Goal: Communication & Community: Ask a question

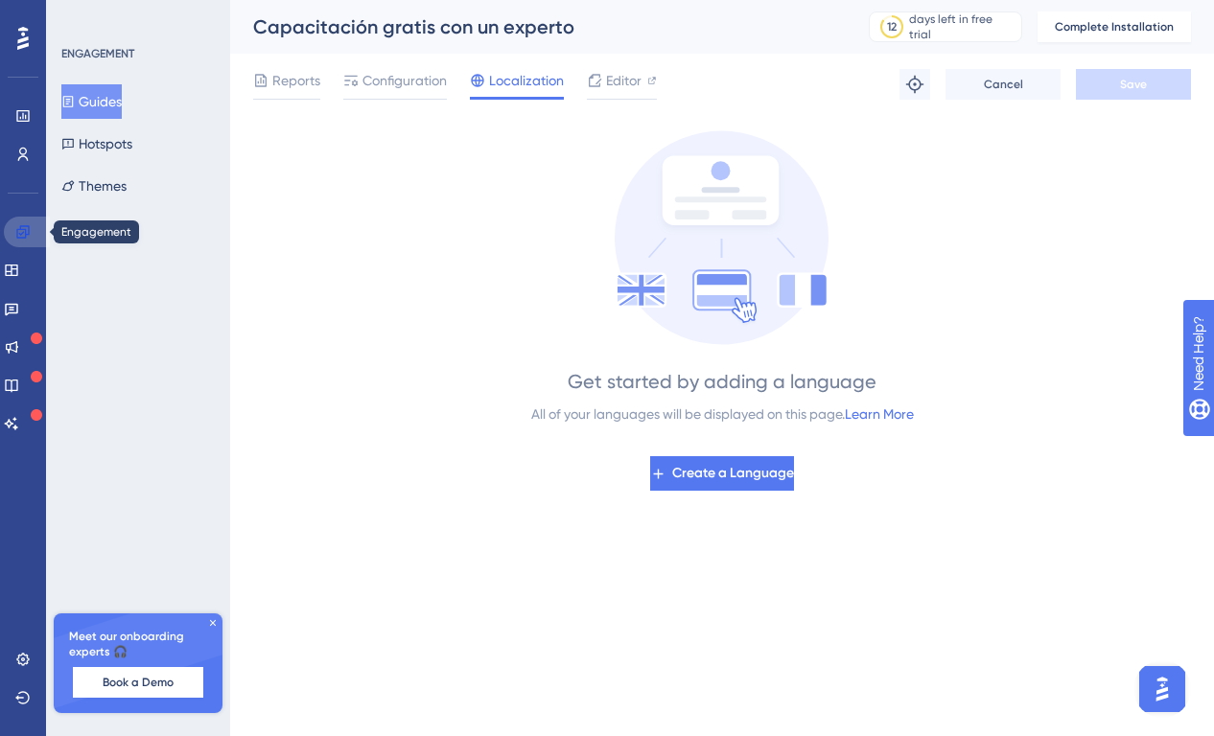
click at [28, 236] on icon at bounding box center [22, 231] width 15 height 15
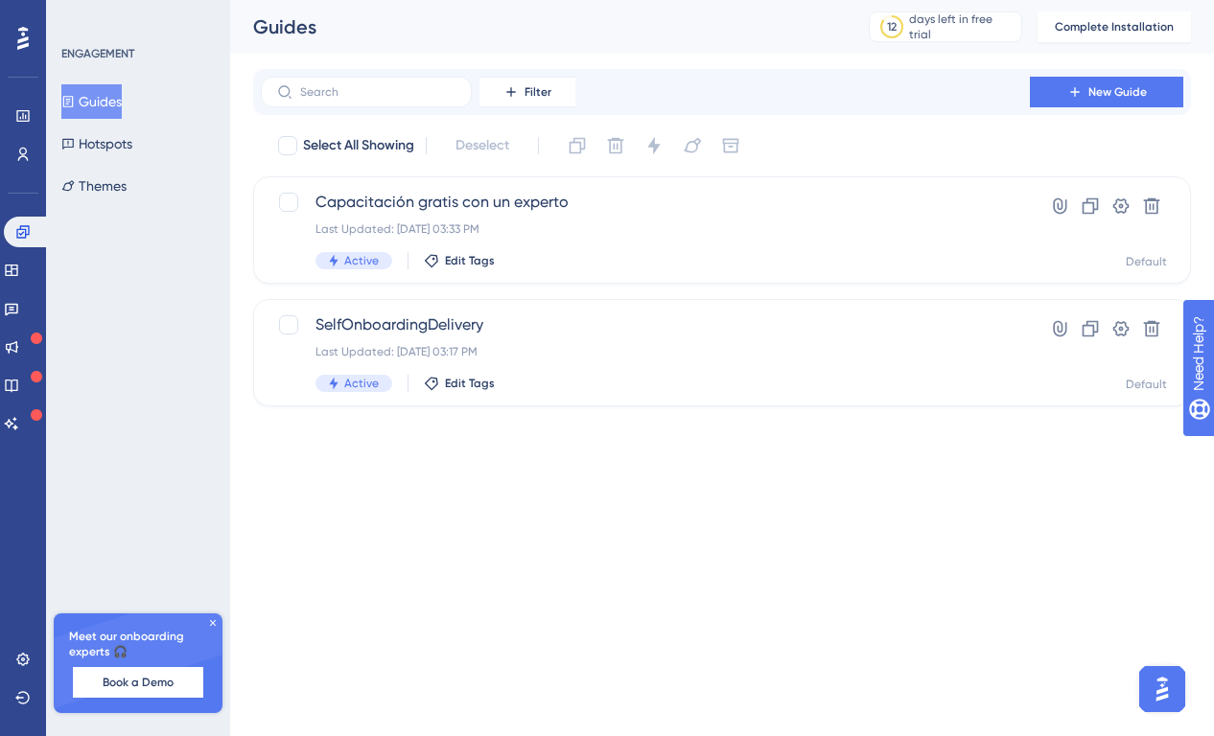
click at [1149, 683] on img "Open AI Assistant Launcher" at bounding box center [1162, 689] width 35 height 35
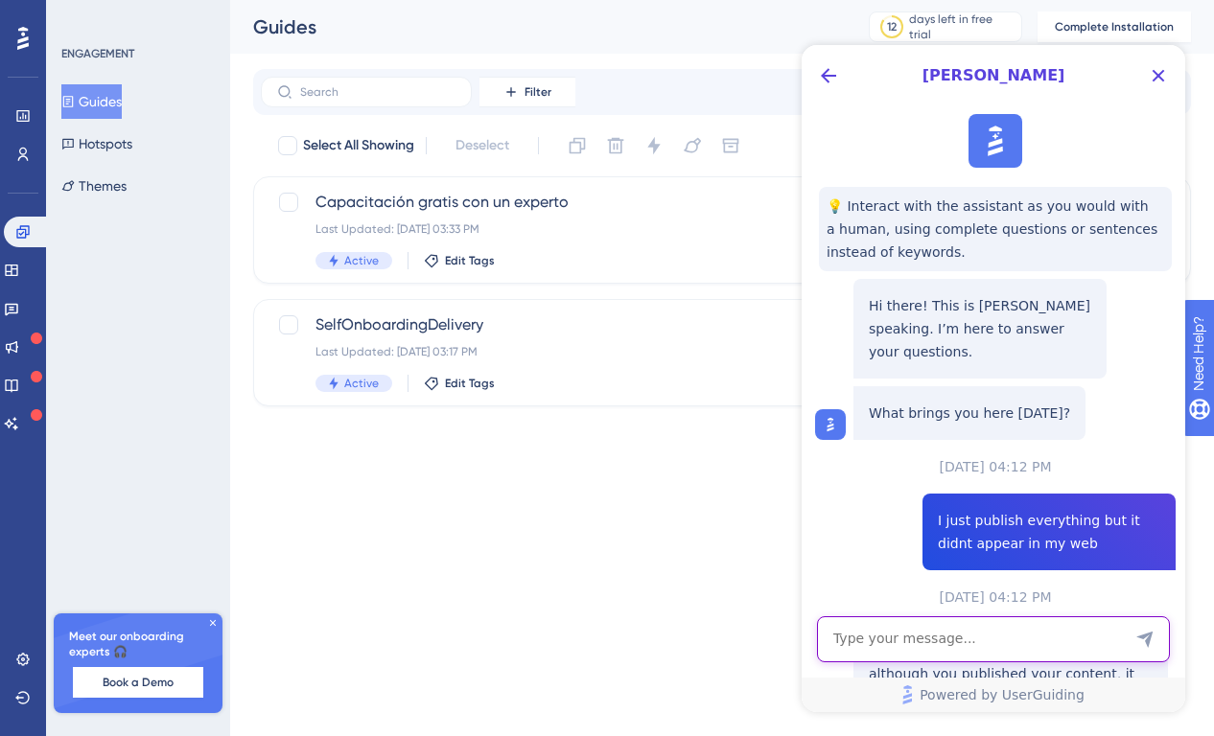
click at [976, 631] on textarea "AI Assistant Text Input" at bounding box center [993, 640] width 353 height 46
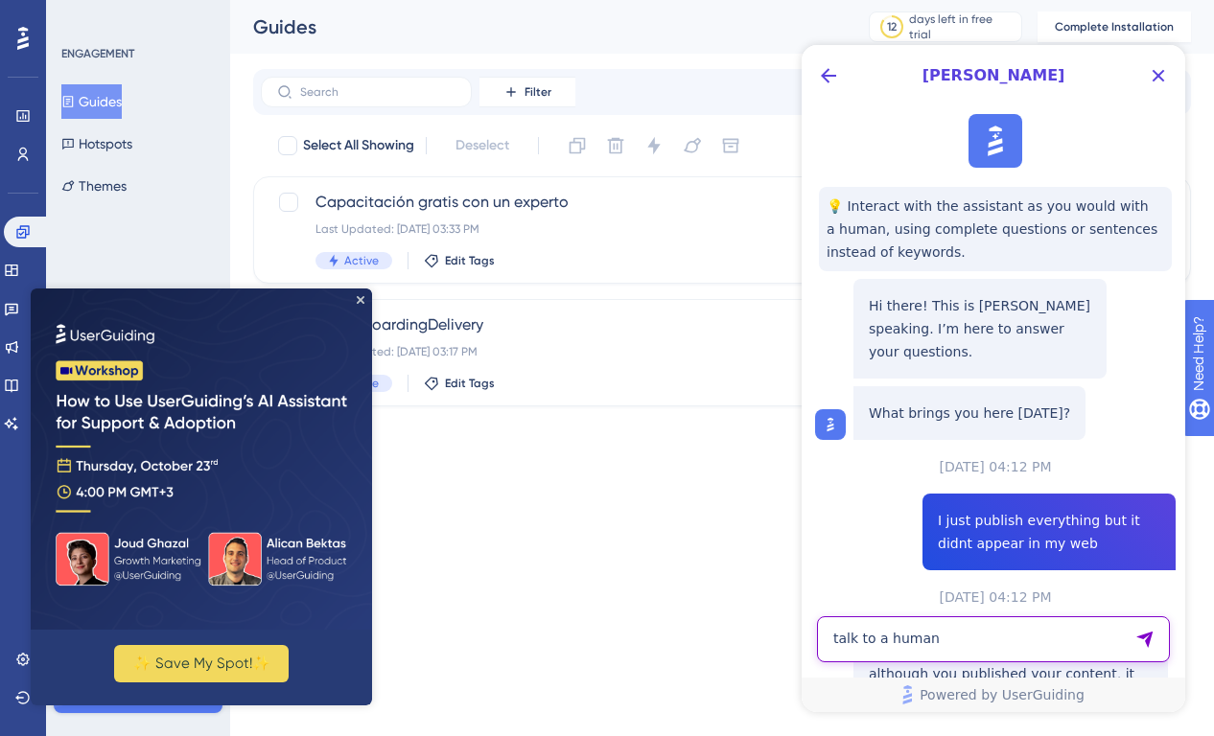
type textarea "talk to a human"
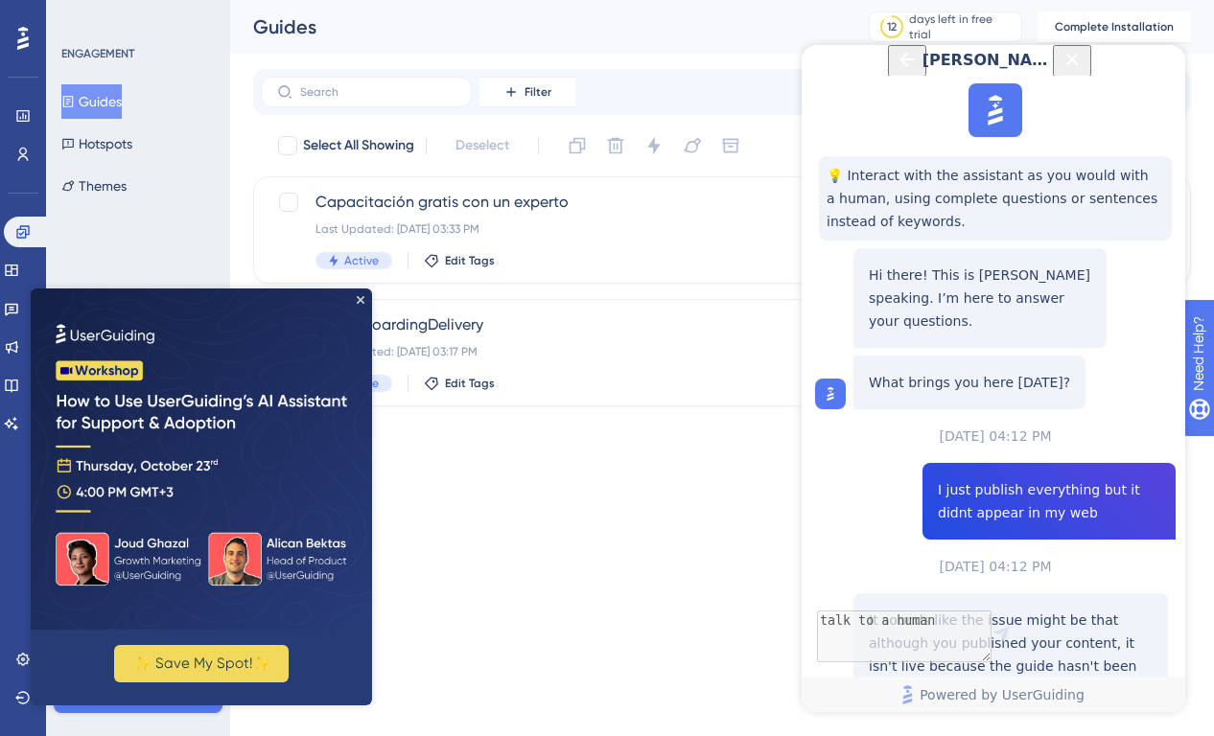
scroll to position [890, 0]
click at [361, 299] on icon "Close Preview" at bounding box center [361, 300] width 8 height 8
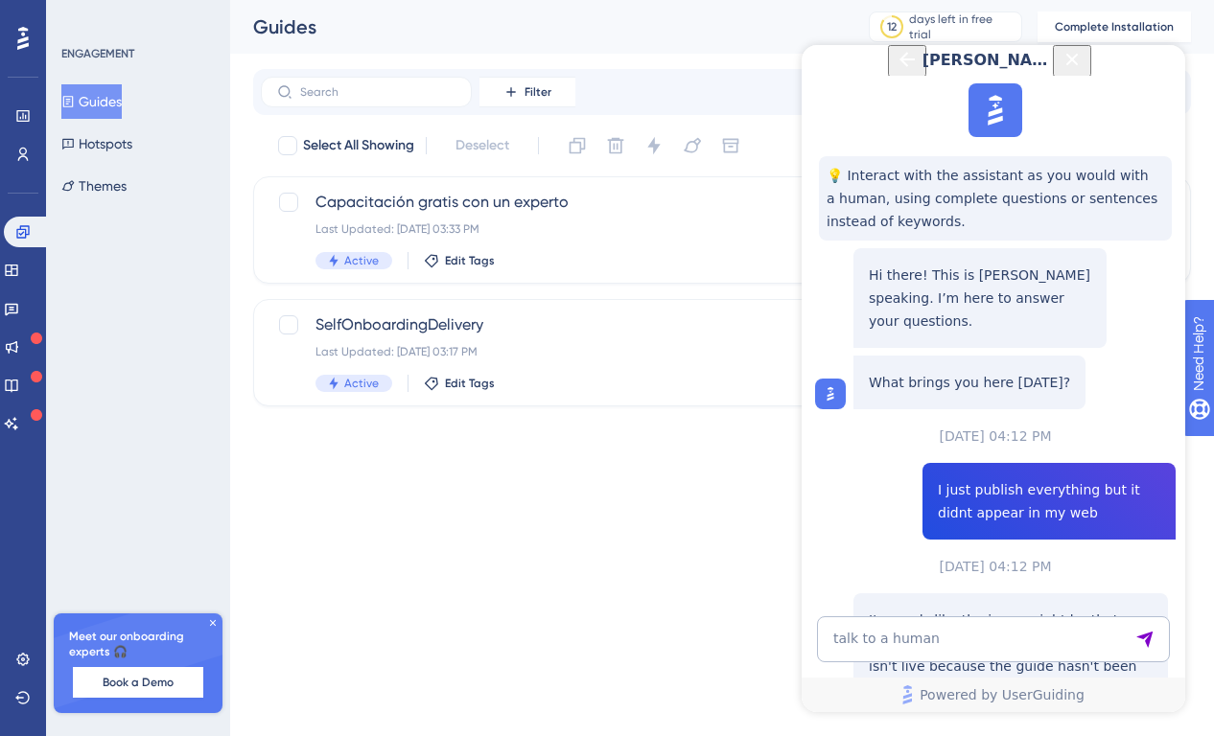
scroll to position [1049, 0]
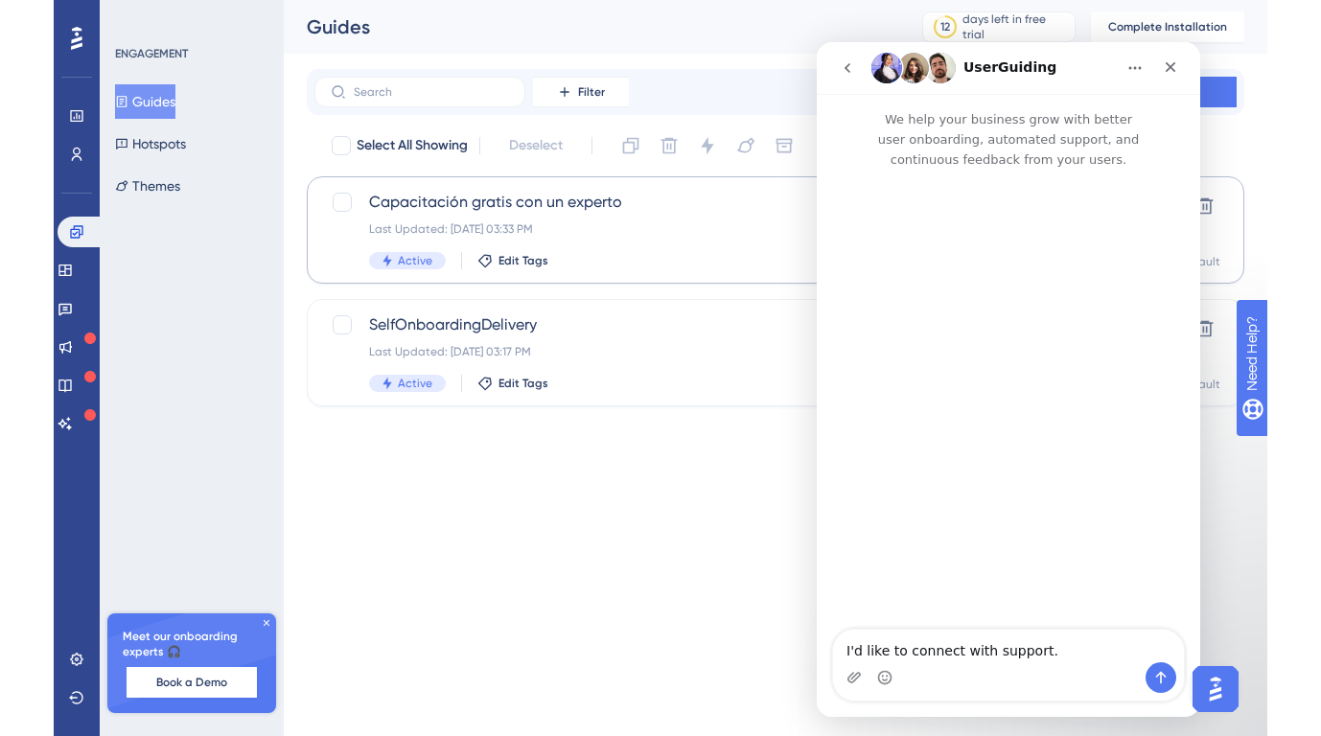
scroll to position [0, 0]
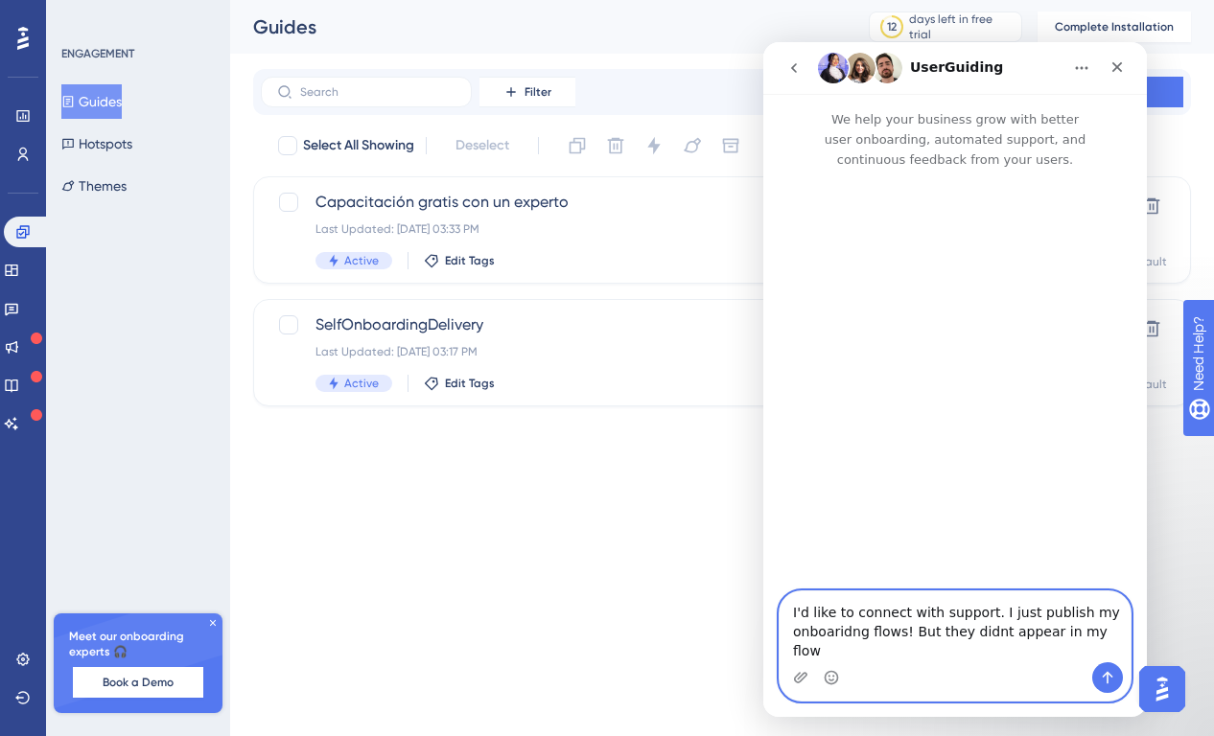
drag, startPoint x: 988, startPoint y: 631, endPoint x: 727, endPoint y: 629, distance: 260.8
click at [763, 629] on html "UserGuiding We help your business grow with better user onboarding, automated s…" at bounding box center [955, 379] width 384 height 675
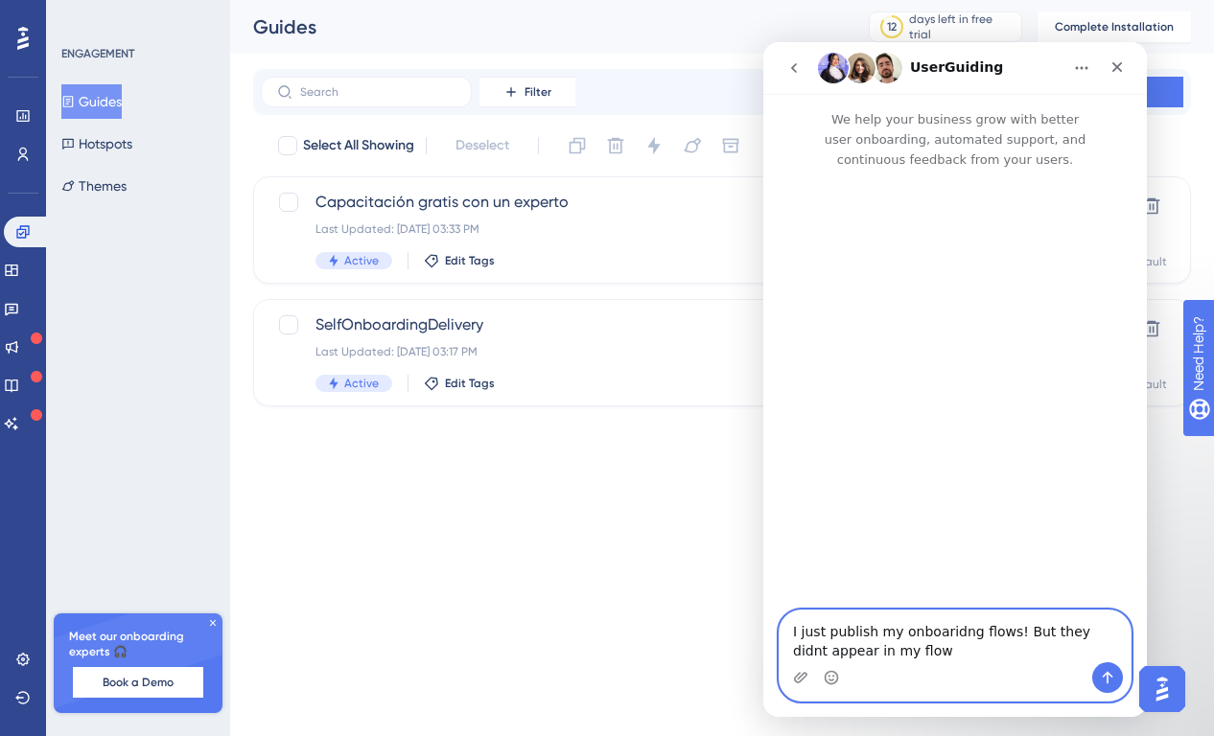
click at [950, 652] on textarea "I just publish my onboaridng flows! But they didnt appear in my flow" at bounding box center [955, 637] width 351 height 52
drag, startPoint x: 950, startPoint y: 648, endPoint x: 877, endPoint y: 651, distance: 72.9
click at [877, 651] on textarea "I just publish my onboaridng flows! But they didnt appear in my page." at bounding box center [955, 637] width 351 height 52
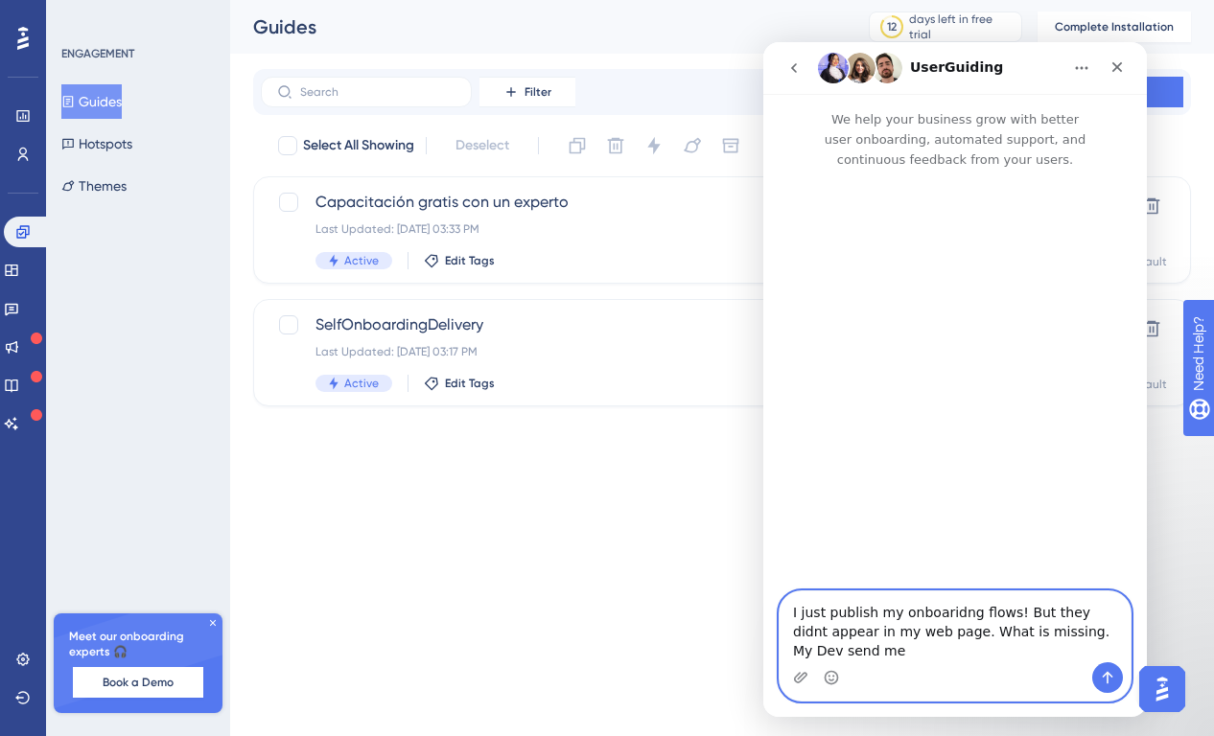
type textarea "I just publish my onboaridng flows! But they didnt appear in my web page. What …"
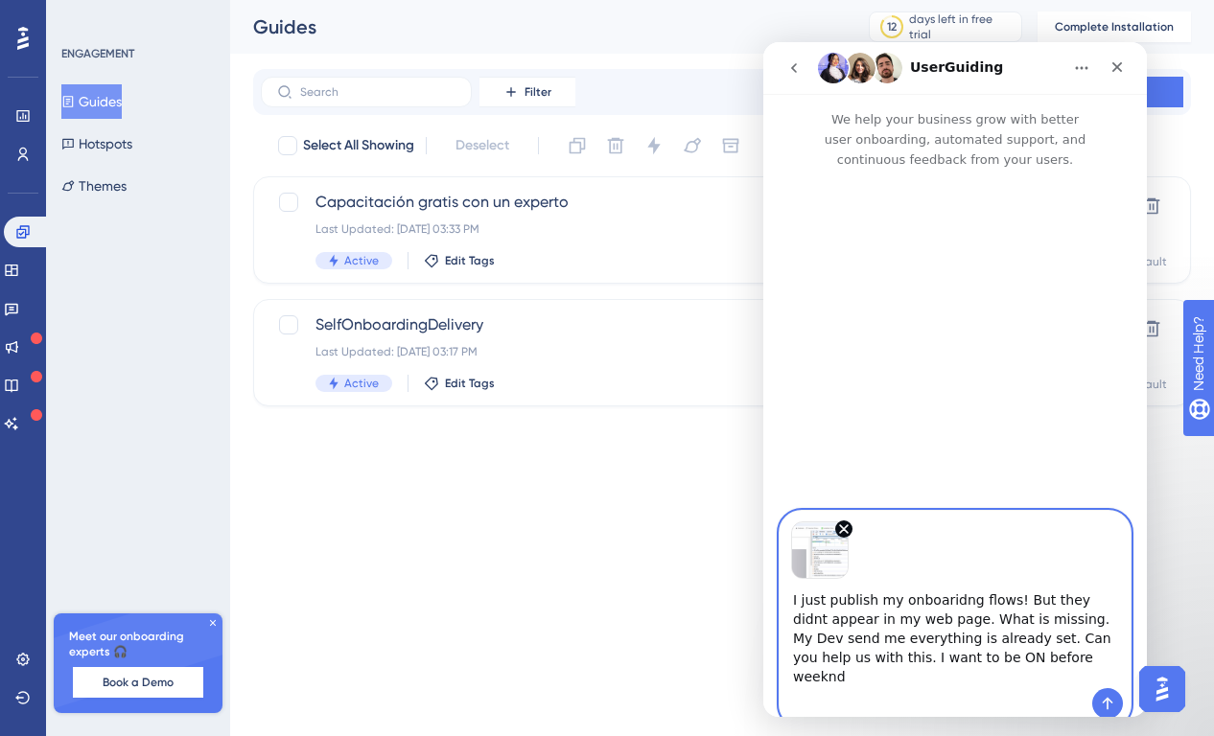
drag, startPoint x: 1064, startPoint y: 649, endPoint x: 786, endPoint y: 595, distance: 283.4
click at [786, 595] on textarea "I just publish my onboaridng flows! But they didnt appear in my web page. What …" at bounding box center [955, 633] width 351 height 109
paste textarea "Hey! I just published my onboarding flows, but they’re not showing on my websit…"
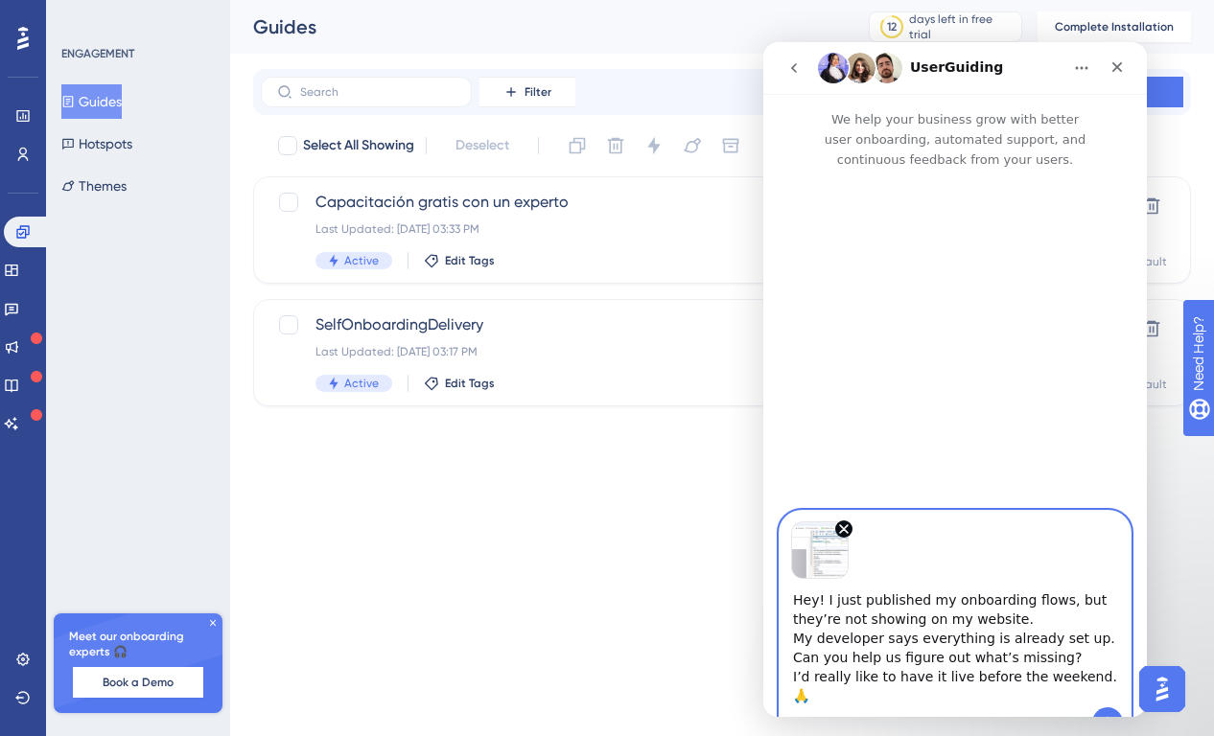
type textarea "Hey! I just published my onboarding flows, but they’re not showing on my websit…"
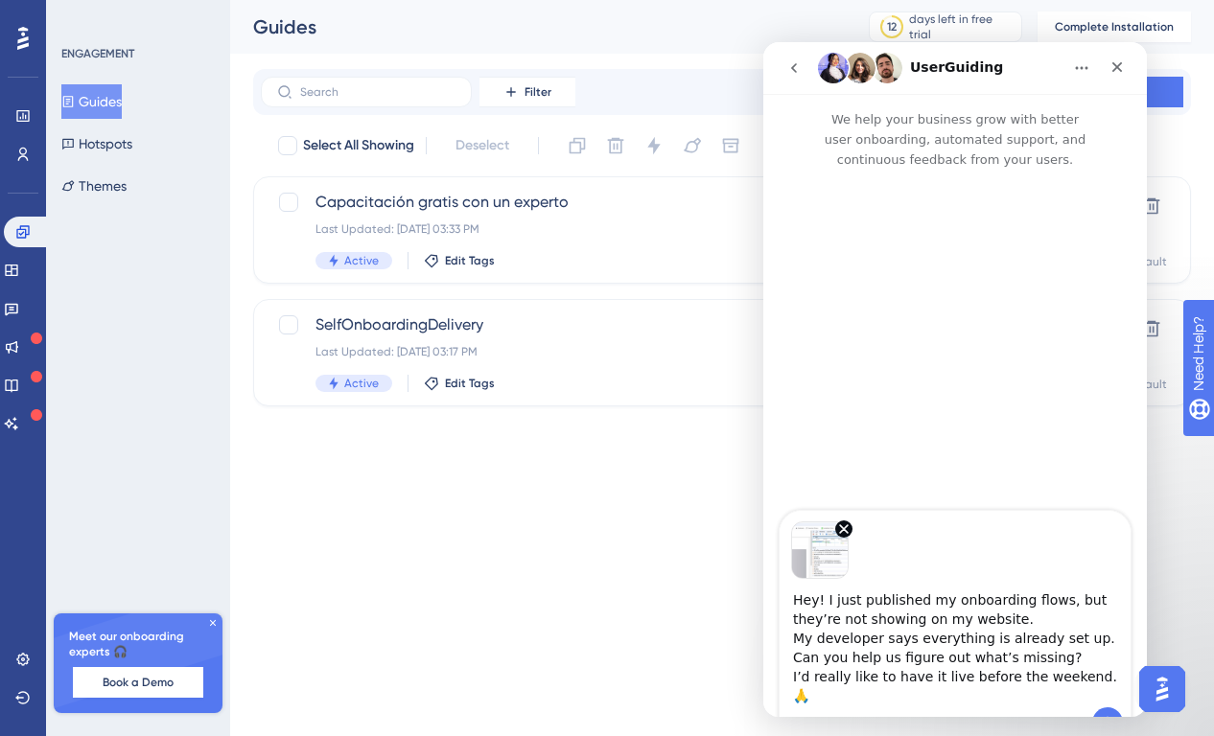
click at [679, 42] on div "Guides 12 days left in free trial Click to see upgrade options Complete Install…" at bounding box center [722, 27] width 984 height 54
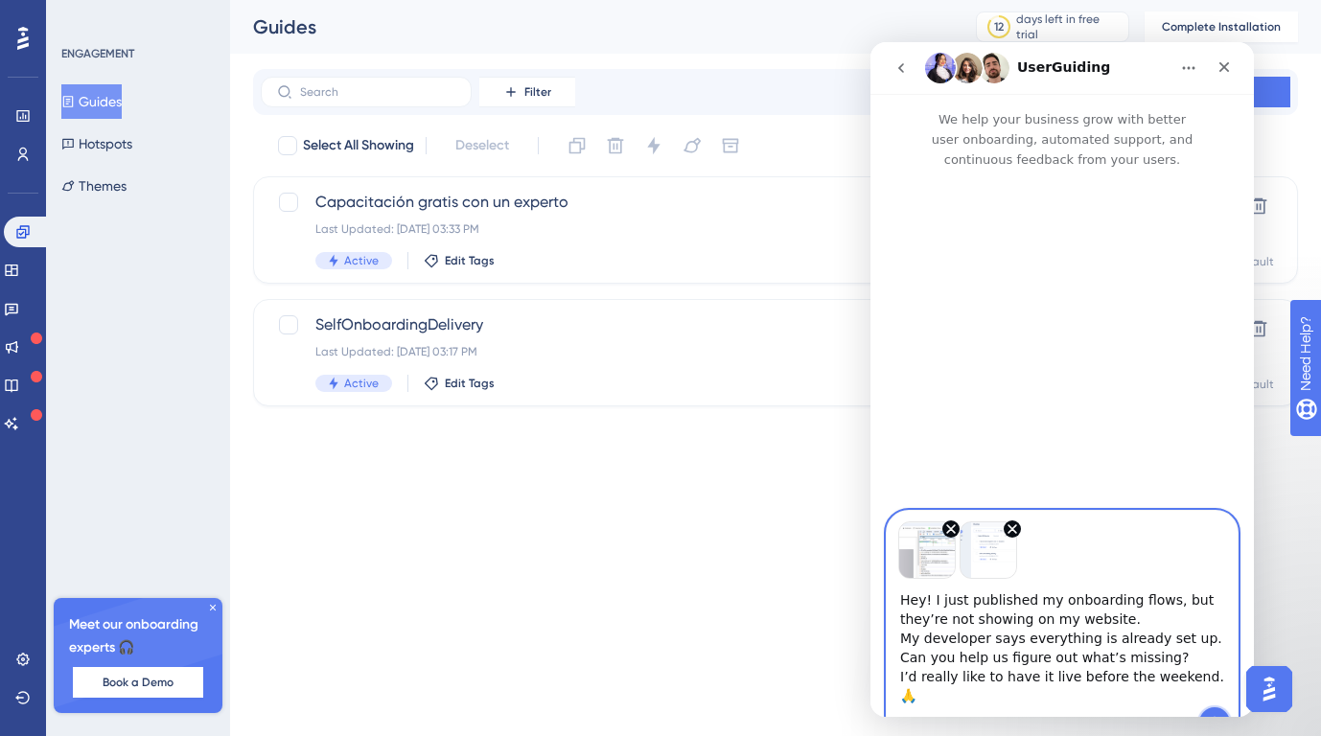
click at [1213, 715] on icon "Send a message…" at bounding box center [1214, 722] width 15 height 15
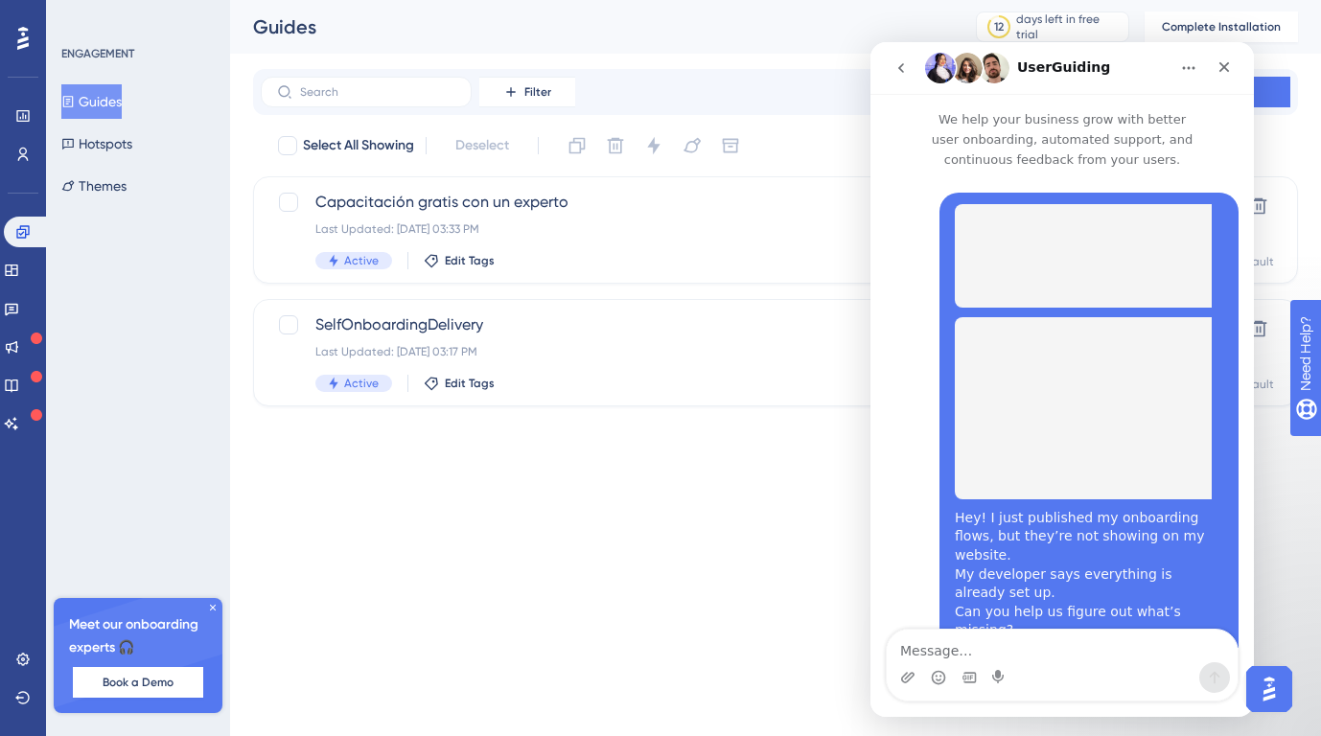
scroll to position [97, 0]
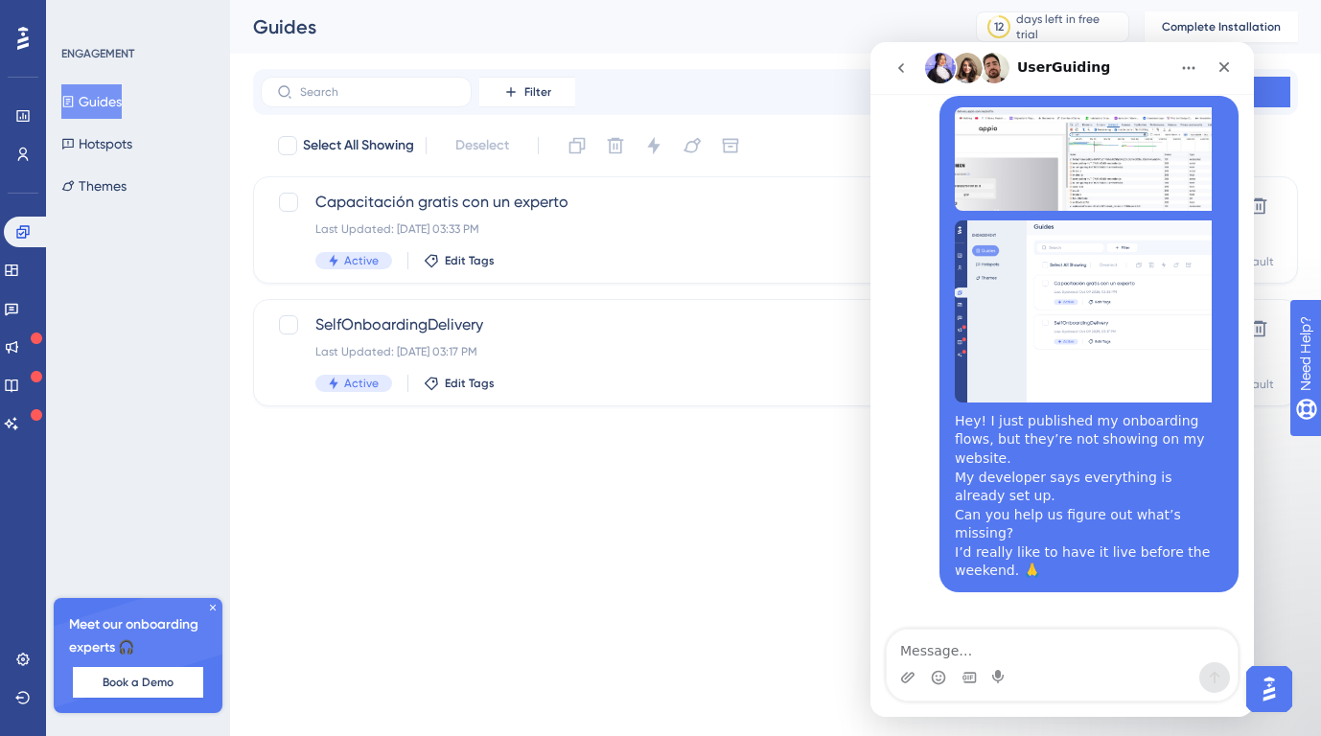
click at [1084, 650] on textarea "Message…" at bounding box center [1062, 646] width 351 height 33
click at [924, 650] on textarea "Aslo in UserGuding it says its Active" at bounding box center [1062, 646] width 351 height 33
type textarea "Also in UserGuding it says its Active"
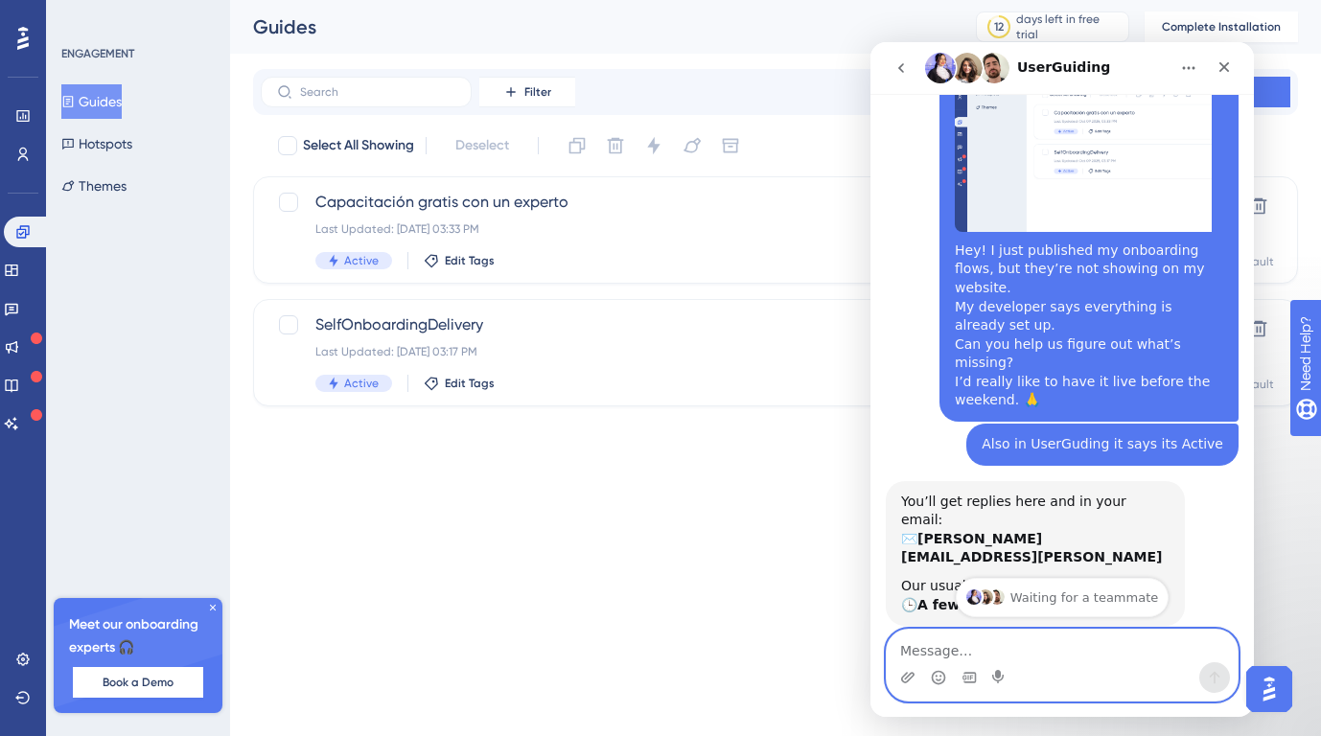
scroll to position [283, 0]
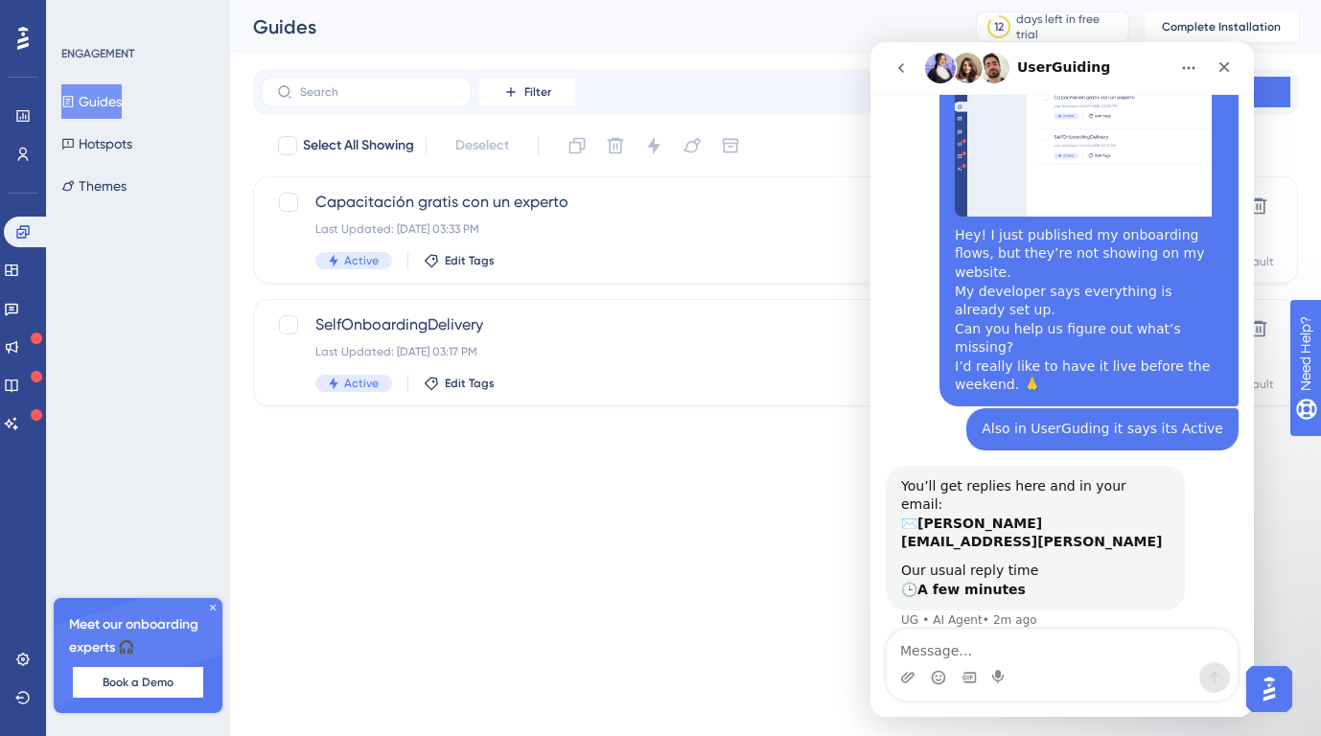
click at [994, 68] on img "Intercom messenger" at bounding box center [994, 68] width 31 height 31
click at [1193, 69] on icon "Home" at bounding box center [1188, 67] width 15 height 15
click at [914, 182] on div "Hey! I just published my onboarding flows, but they’re not showing on my websit…" at bounding box center [1062, 159] width 353 height 499
click at [1213, 67] on icon "Close" at bounding box center [1224, 66] width 15 height 15
